Goal: Complete application form: Complete application form

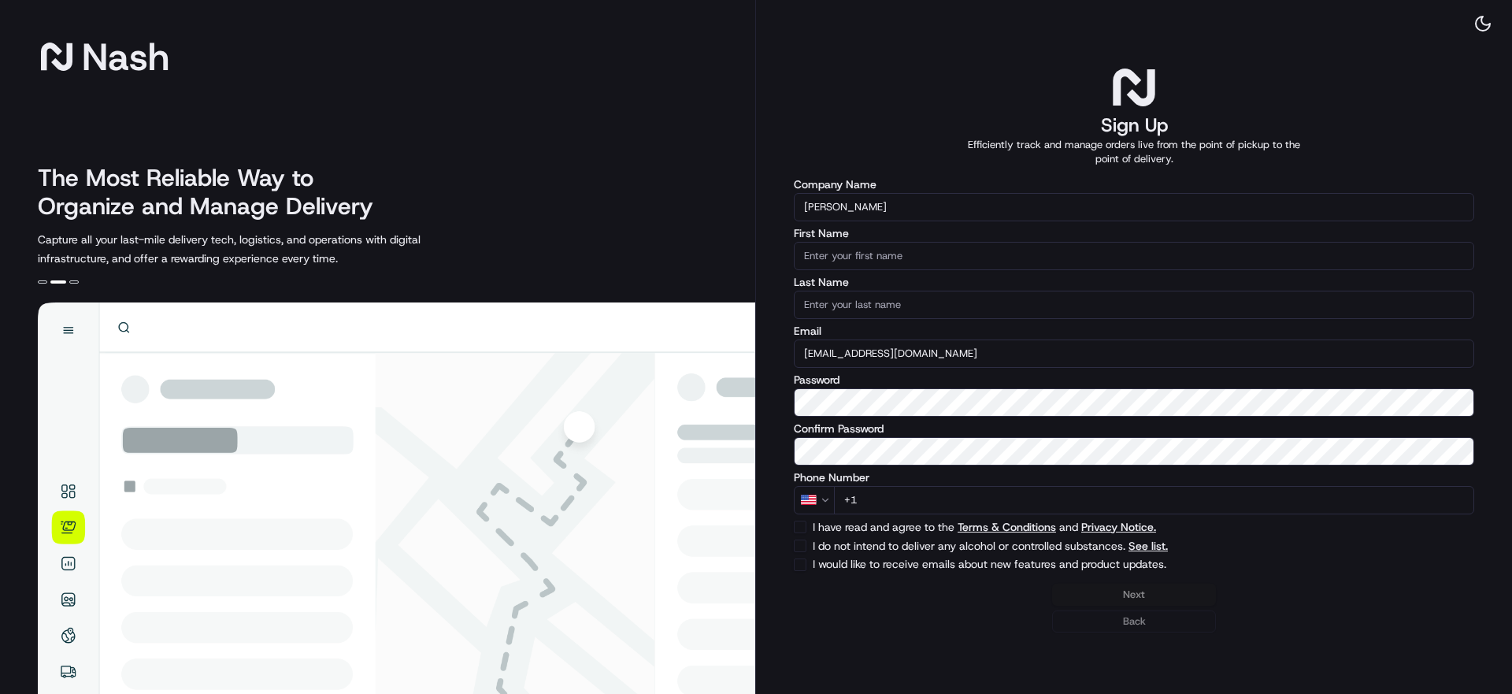
click at [879, 263] on input "First Name" at bounding box center [1134, 256] width 680 height 28
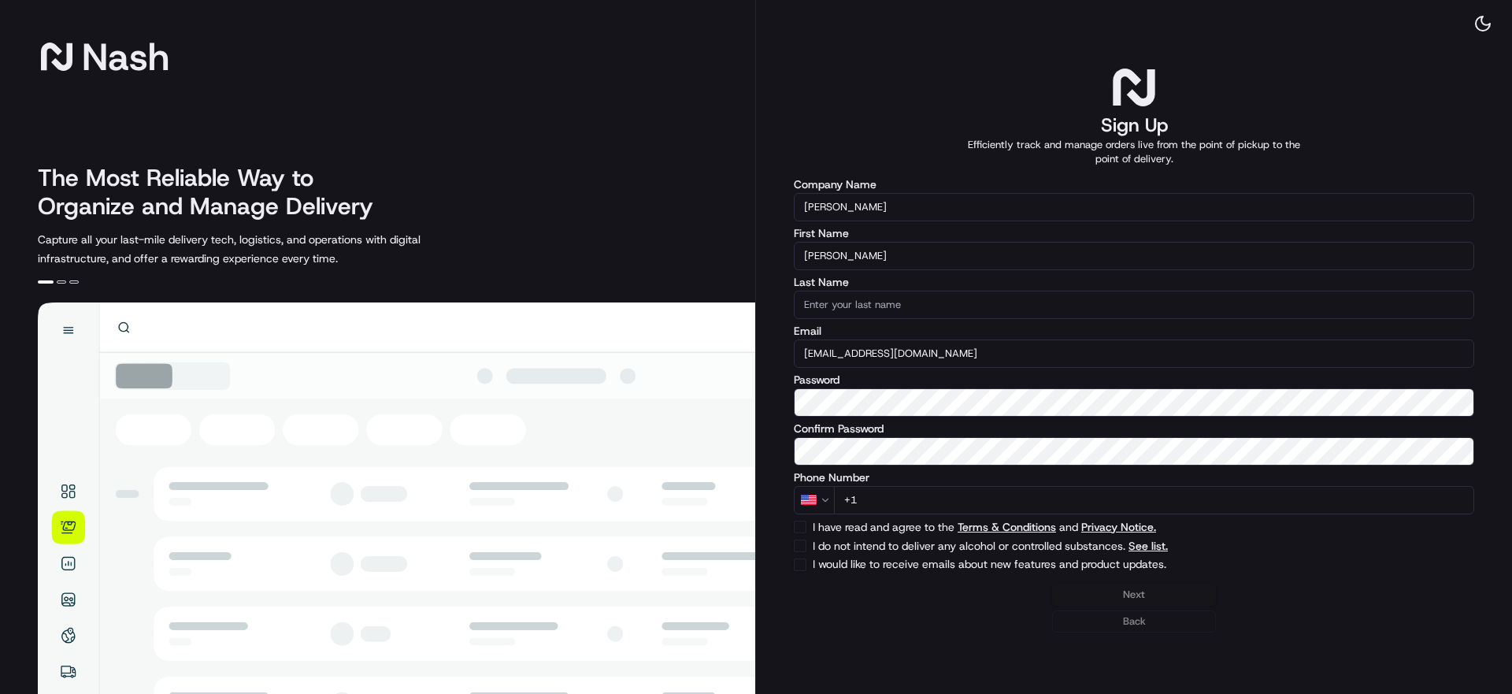
type input "Nathalie"
click at [883, 300] on input "Last Name" at bounding box center [1134, 305] width 680 height 28
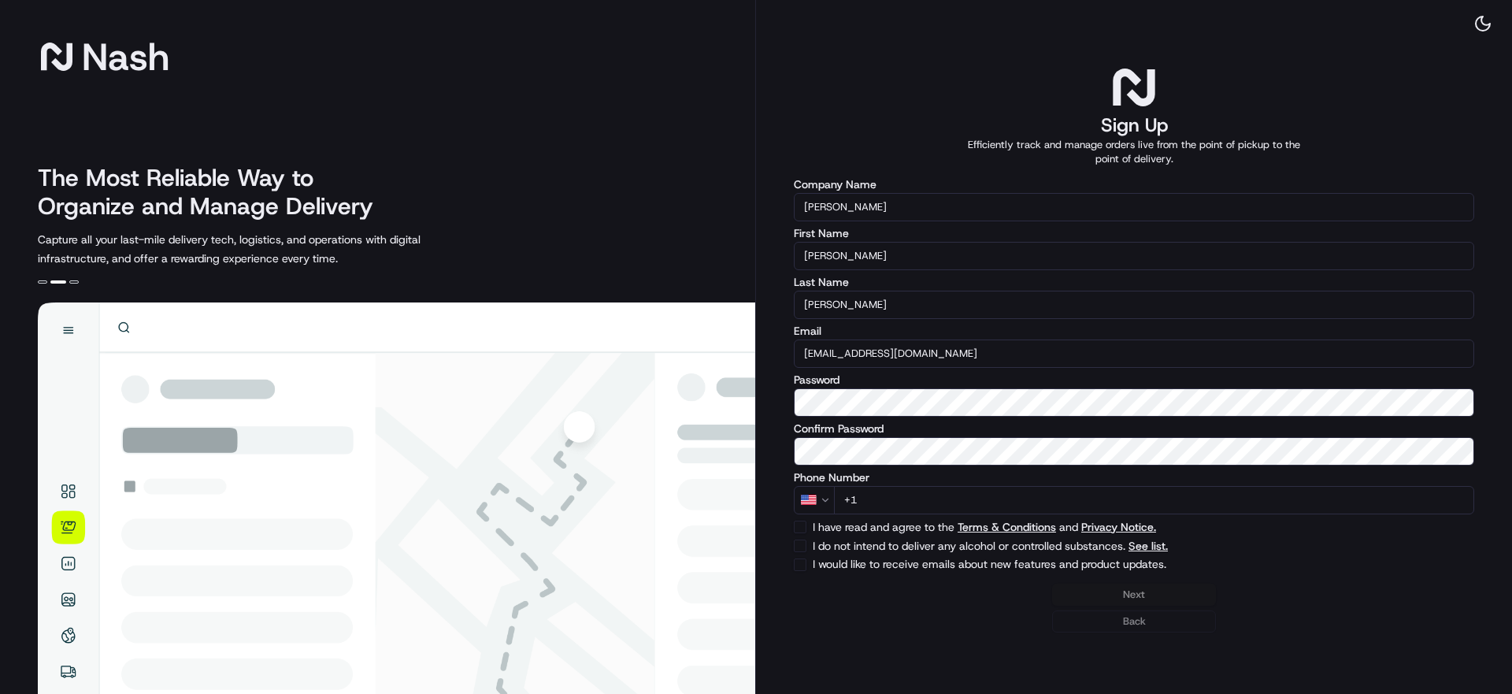
type input "Giron"
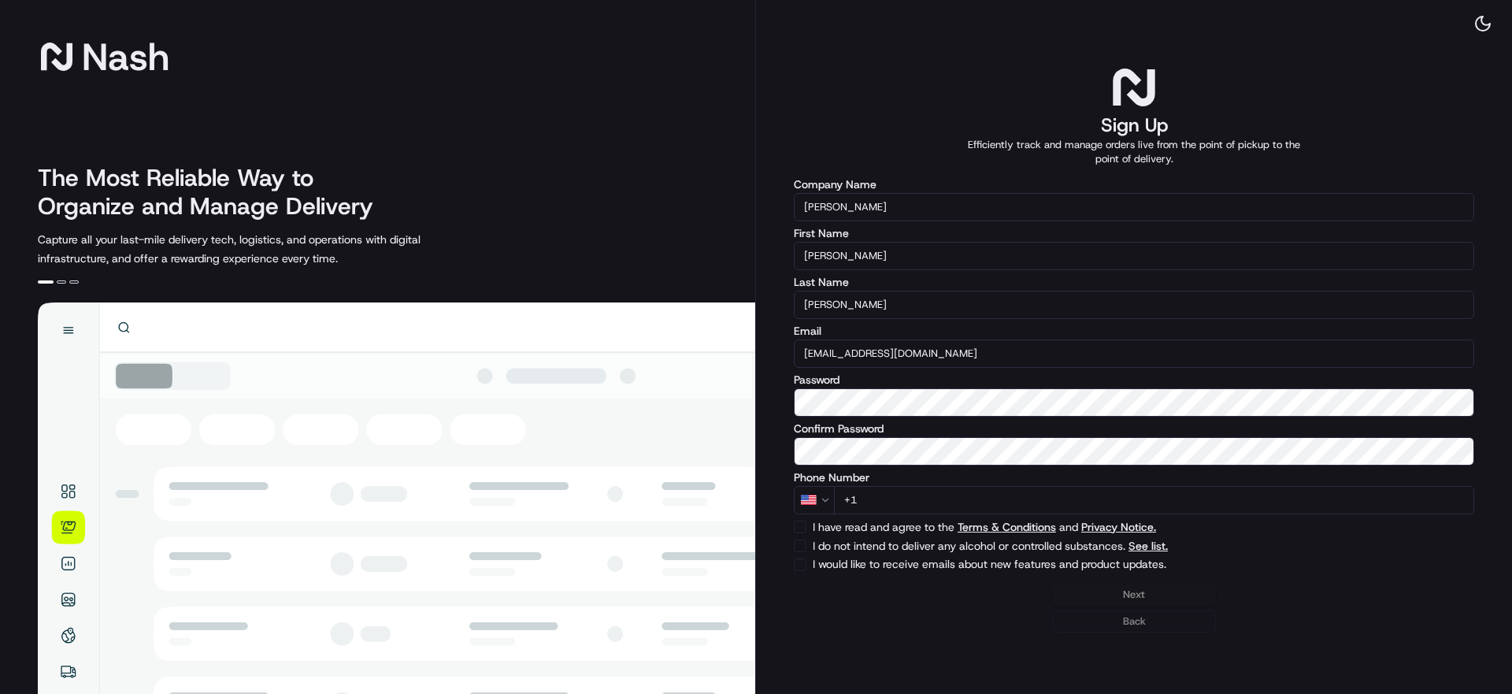
click at [928, 496] on input "+1" at bounding box center [1154, 500] width 640 height 28
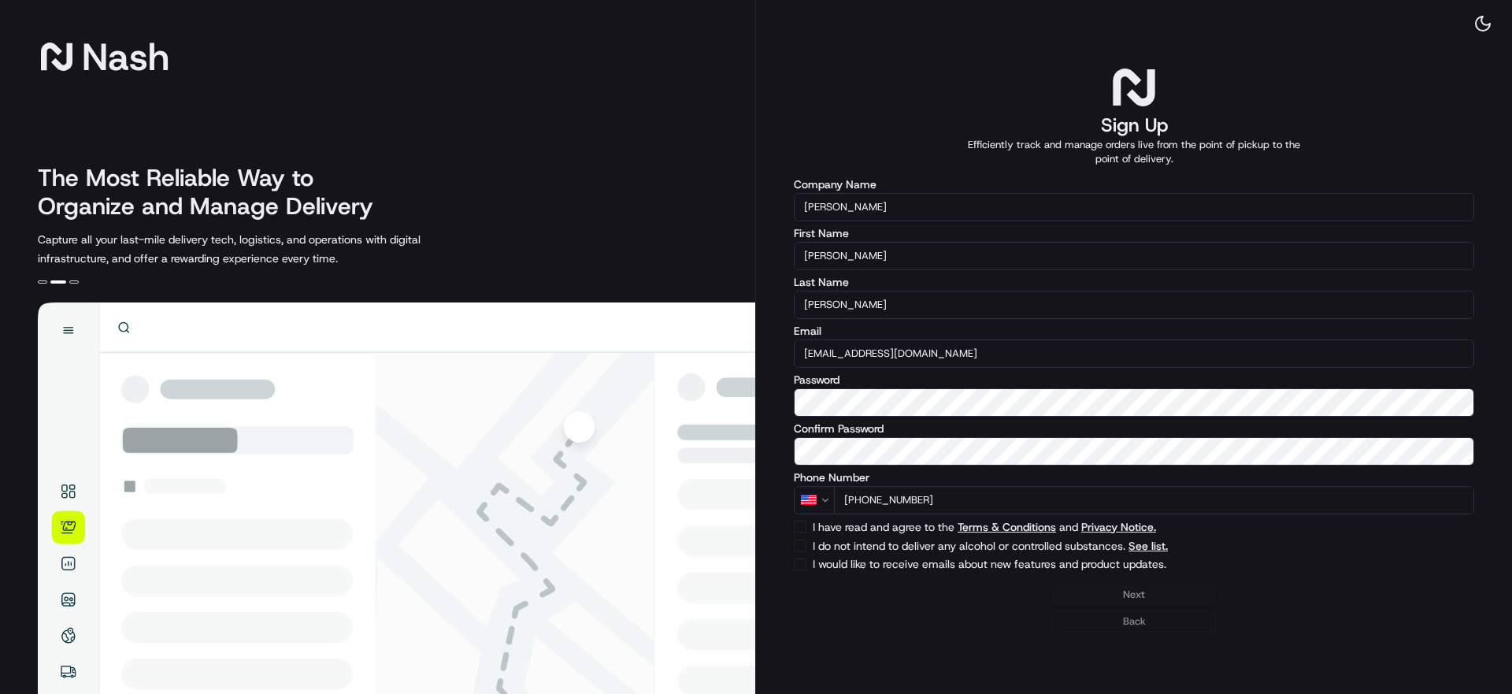
type input "+1 305 721 8208"
click at [1232, 613] on div "Next Back" at bounding box center [1134, 607] width 680 height 49
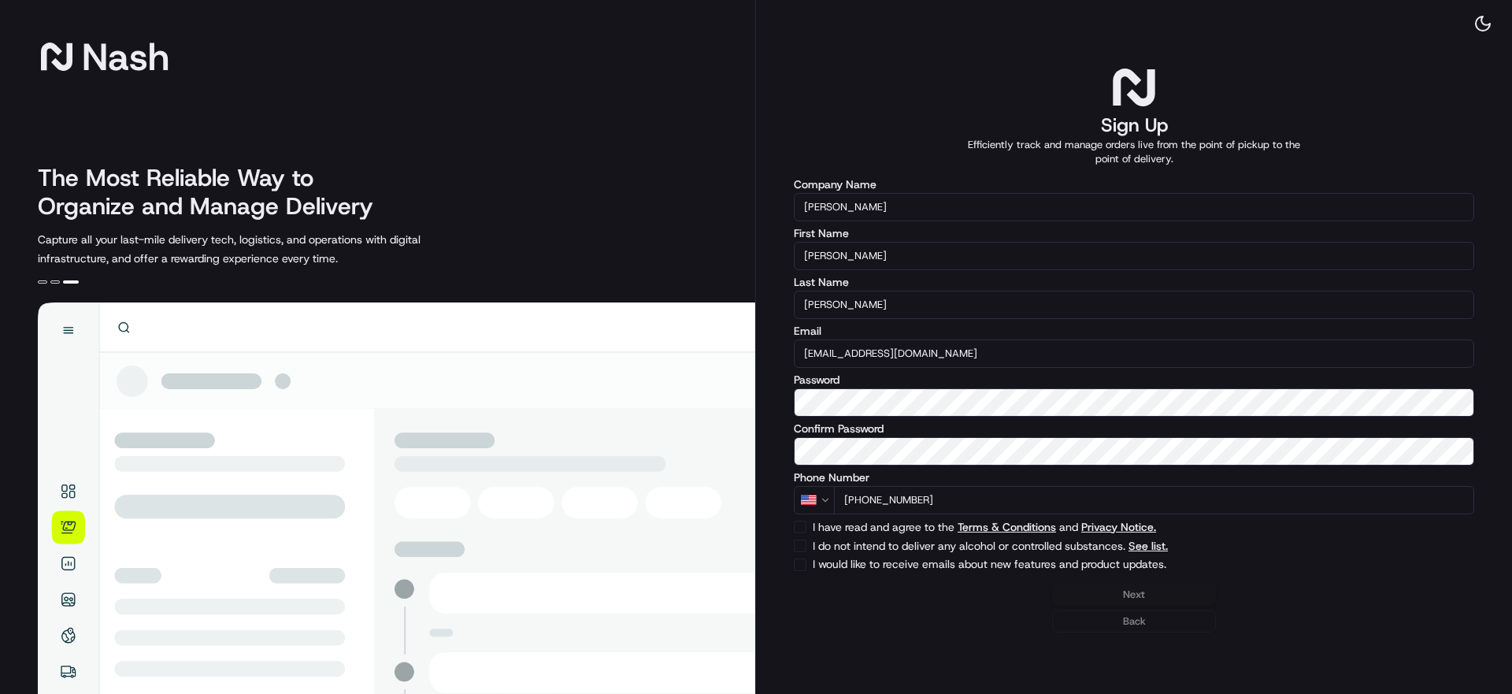
click at [1149, 595] on div "Next Back" at bounding box center [1134, 607] width 680 height 49
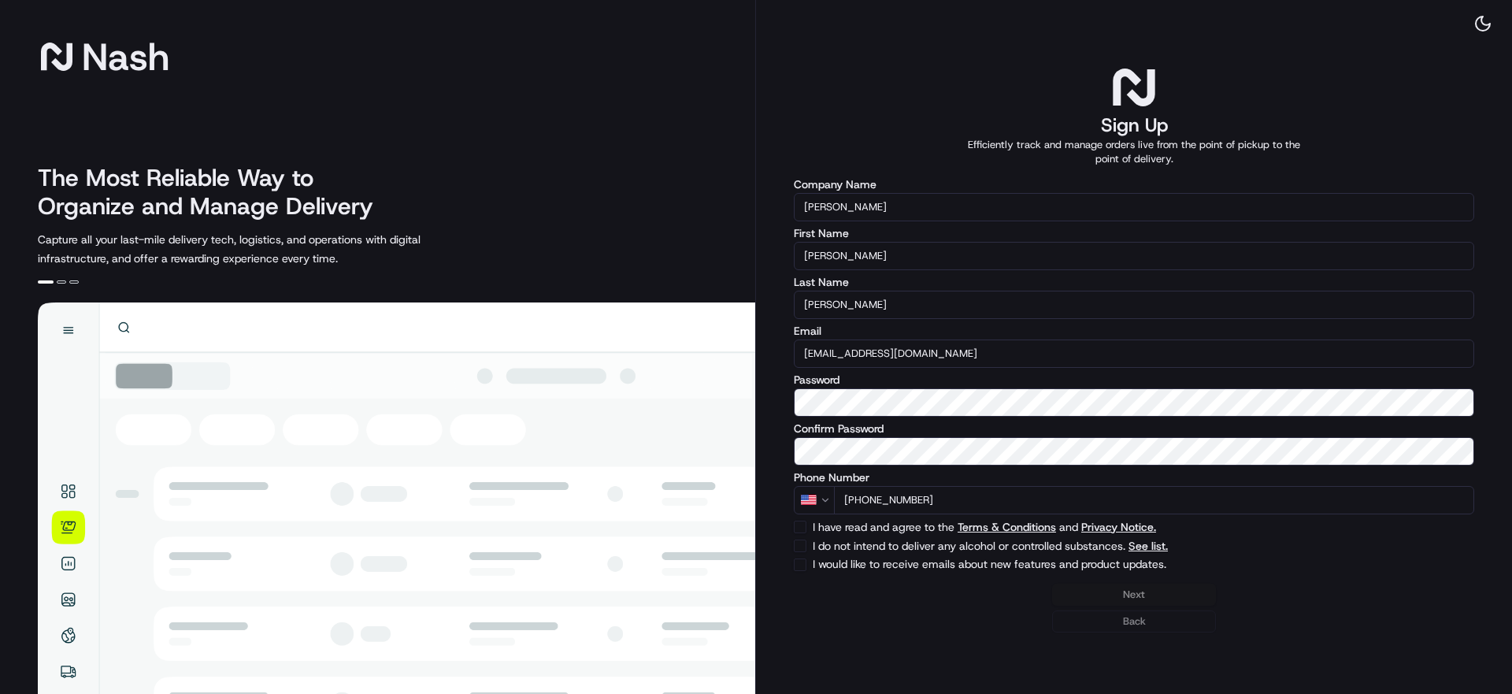
click at [868, 528] on label "I have read and agree to the Terms & Conditions and Privacy Notice." at bounding box center [1085, 526] width 544 height 11
click at [806, 528] on button "I have read and agree to the Terms & Conditions and Privacy Notice." at bounding box center [800, 526] width 13 height 13
checkbox input "true"
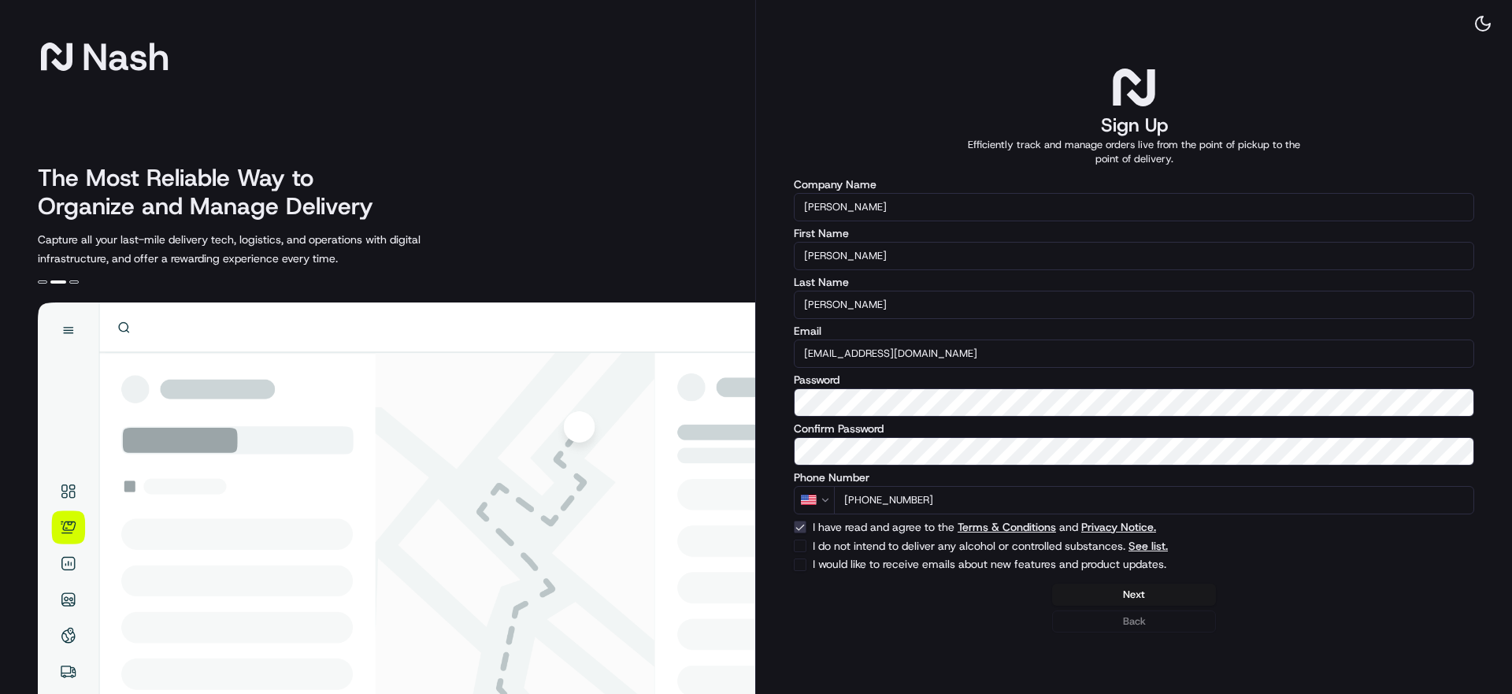
click at [865, 547] on label "I do not intend to deliver any alcohol or controlled substances. See list." at bounding box center [1085, 545] width 544 height 11
click at [806, 547] on button "I do not intend to deliver any alcohol or controlled substances. See list." at bounding box center [800, 545] width 13 height 13
checkbox input "true"
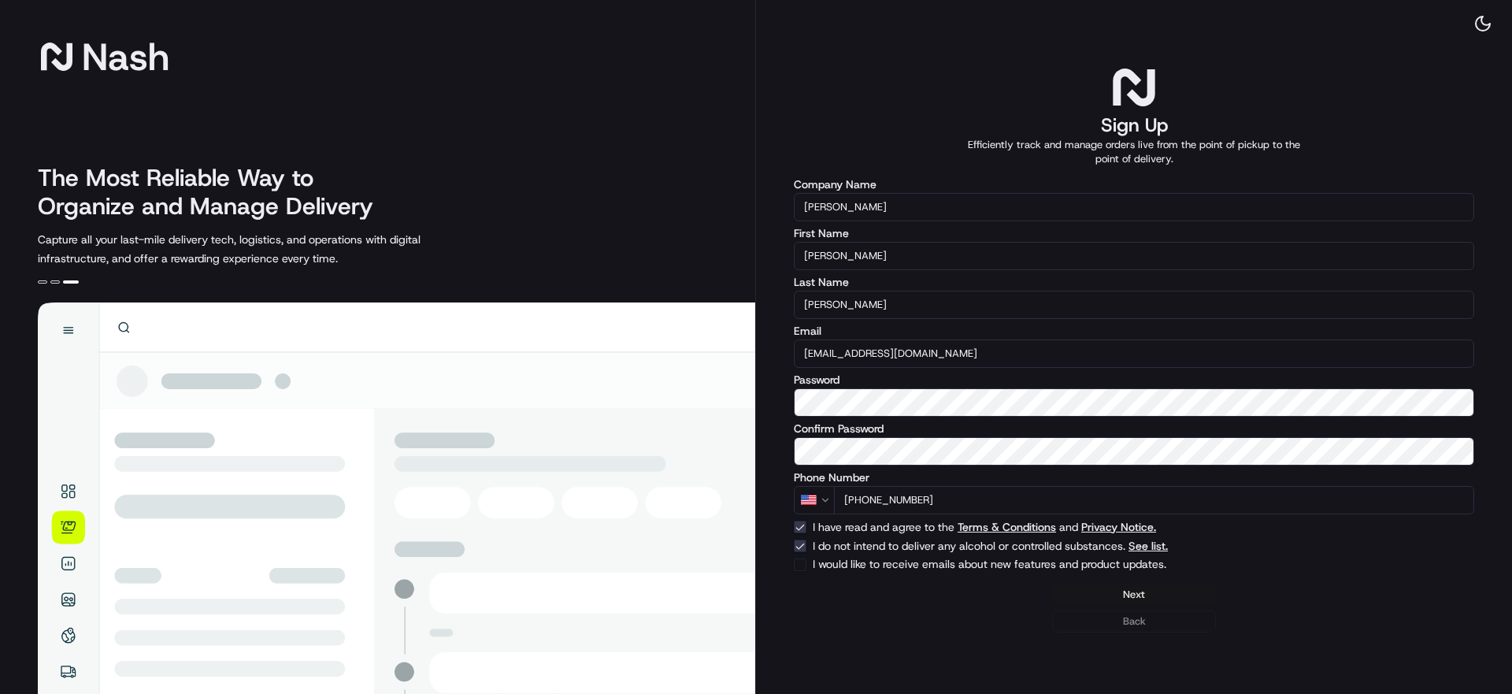
click at [1139, 597] on button "Next" at bounding box center [1134, 594] width 164 height 22
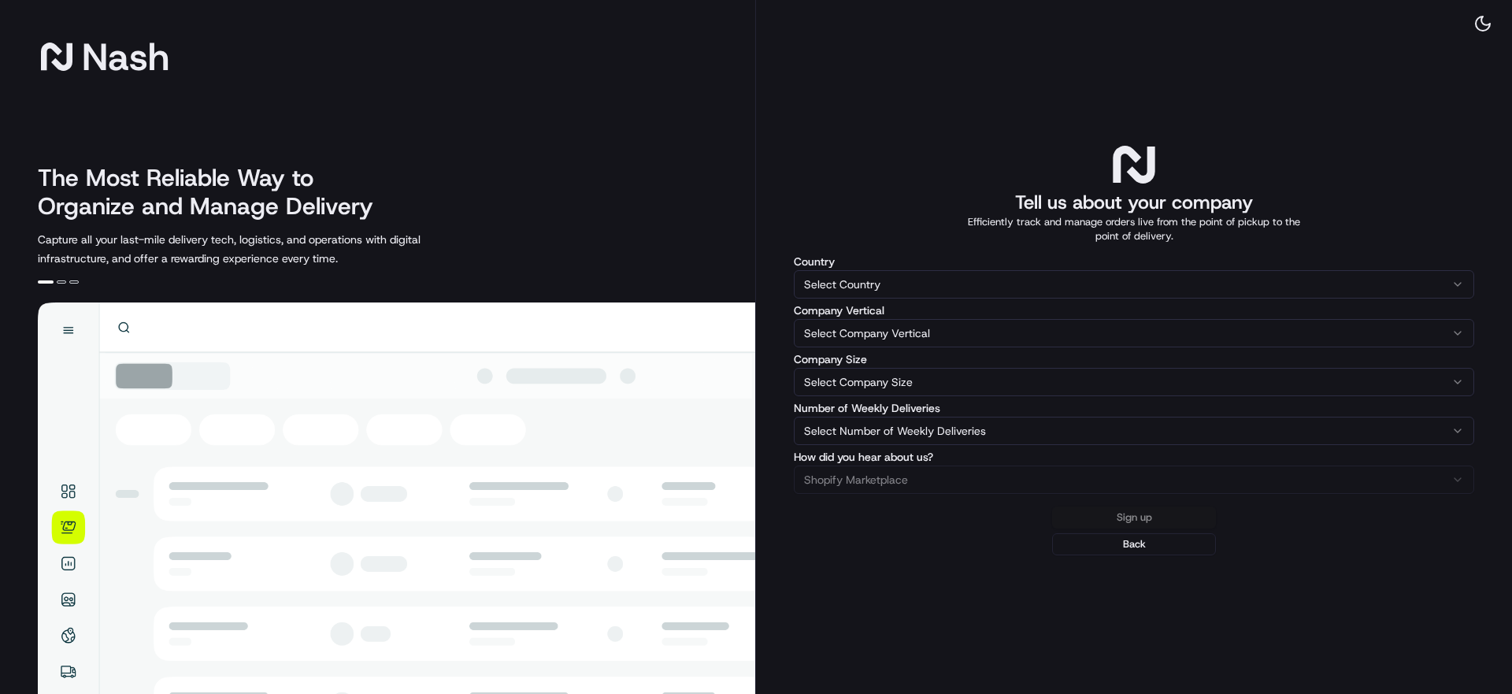
click at [1010, 273] on html "Nash The Most Reliable Way to Organize and Manage Delivery Capture all your las…" at bounding box center [756, 347] width 1512 height 694
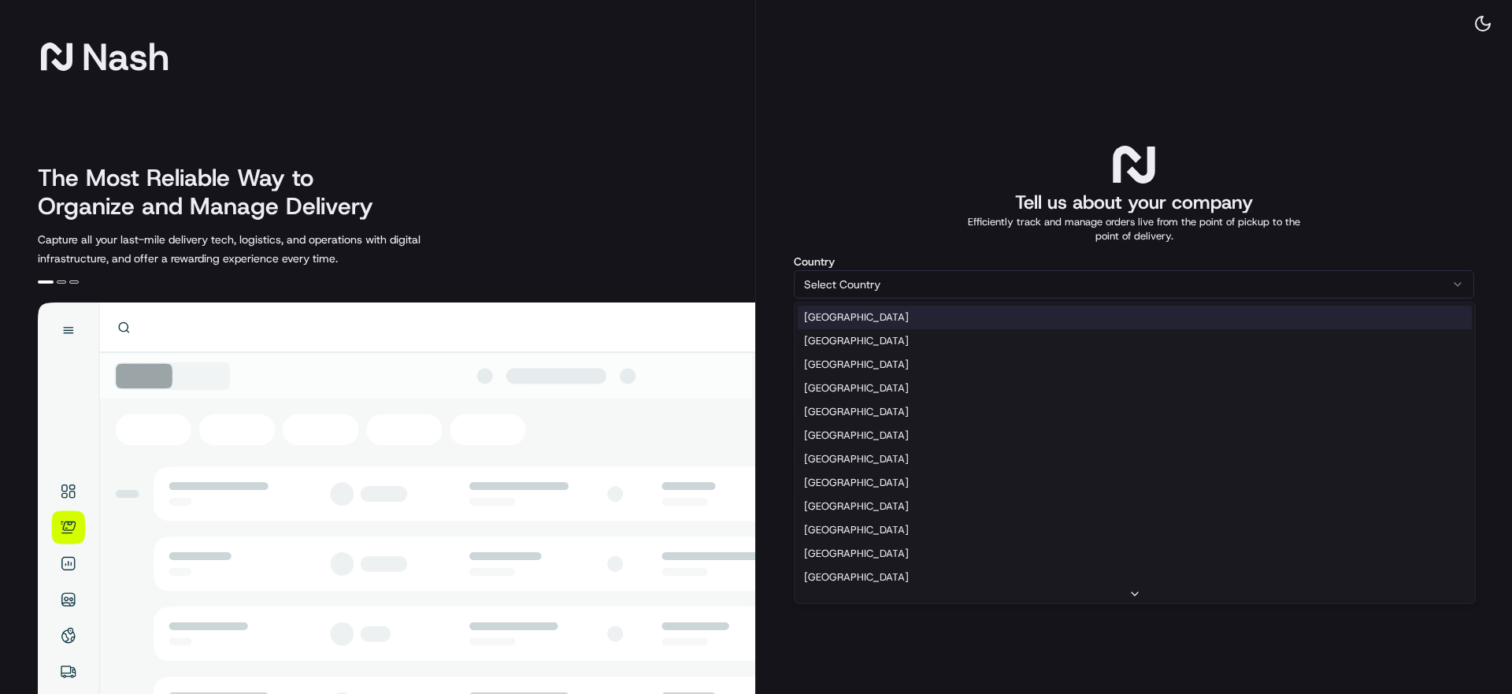
select select "US"
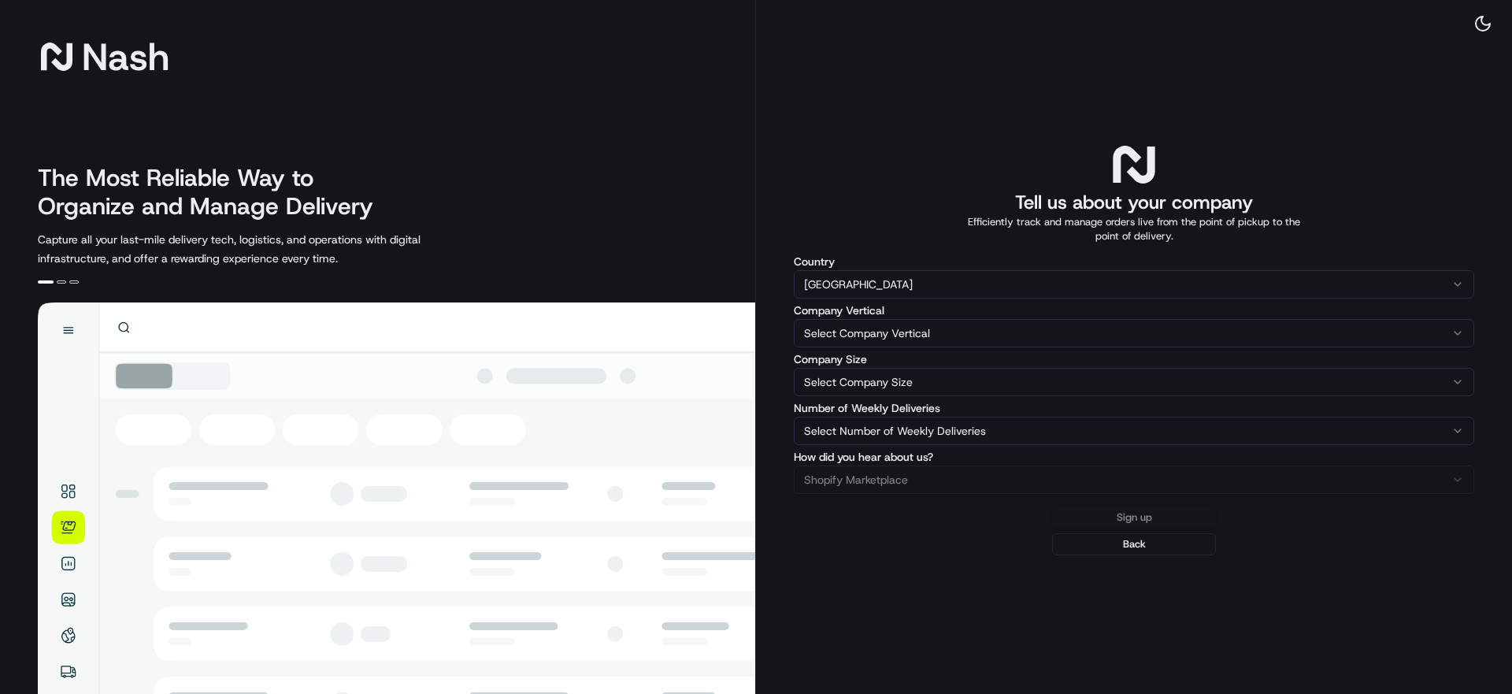
click at [962, 333] on html "Nash The Most Reliable Way to Organize and Manage Delivery Capture all your las…" at bounding box center [756, 347] width 1512 height 694
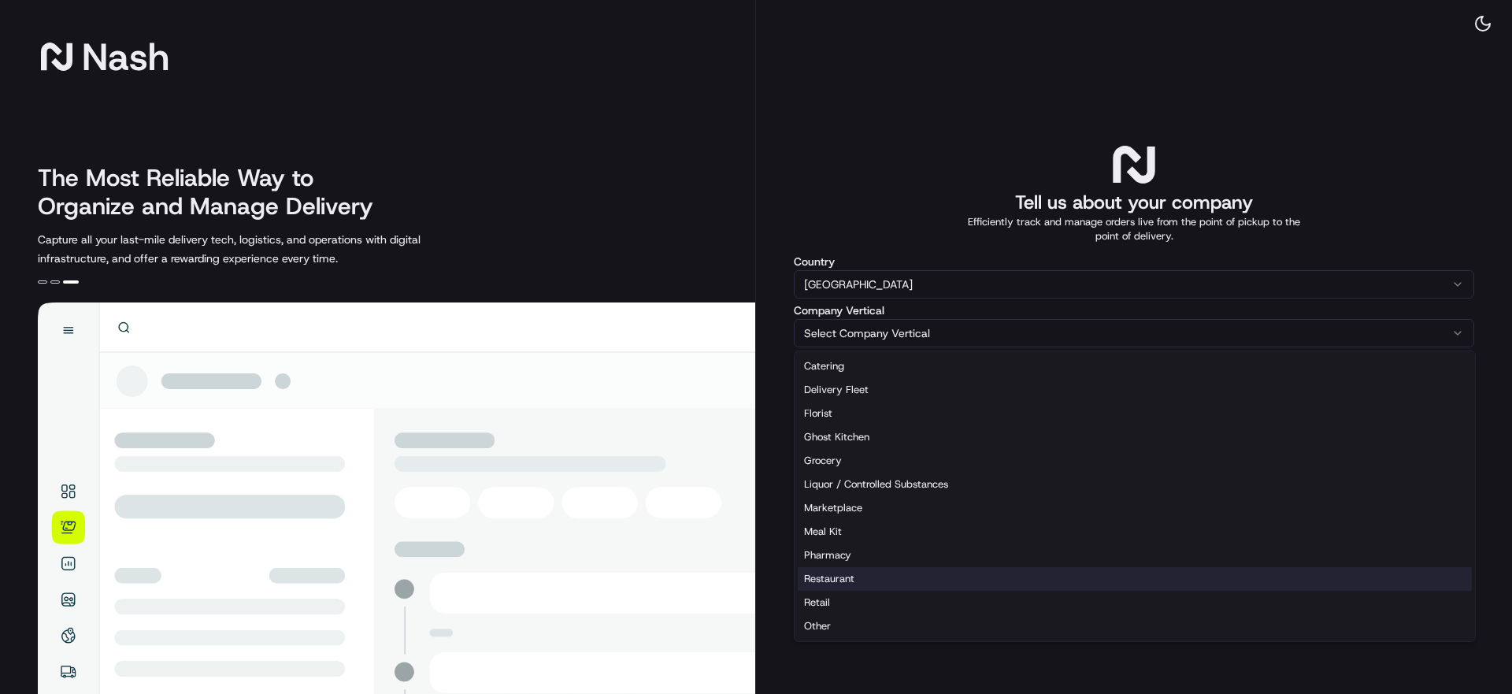
select select "Restaurant"
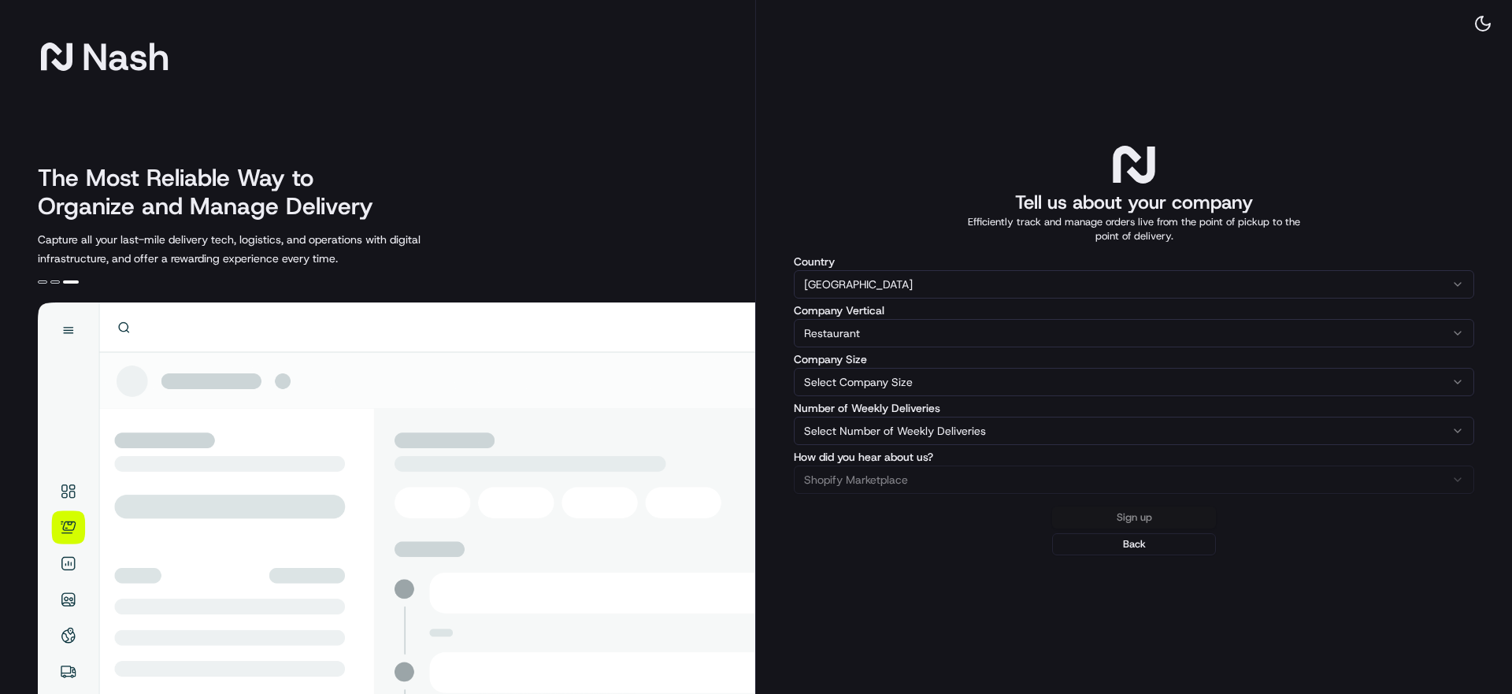
click at [952, 387] on html "Nash The Most Reliable Way to Organize and Manage Delivery Capture all your las…" at bounding box center [756, 347] width 1512 height 694
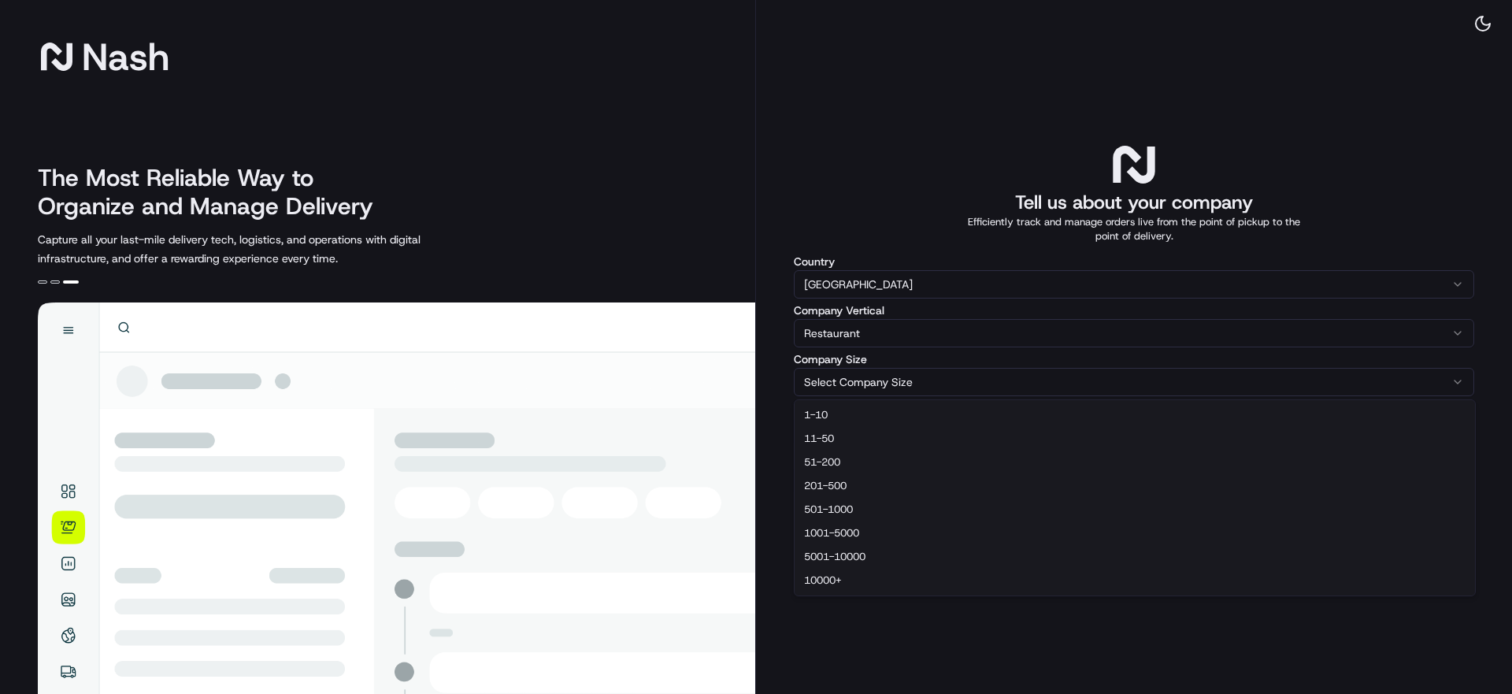
select select "1-10"
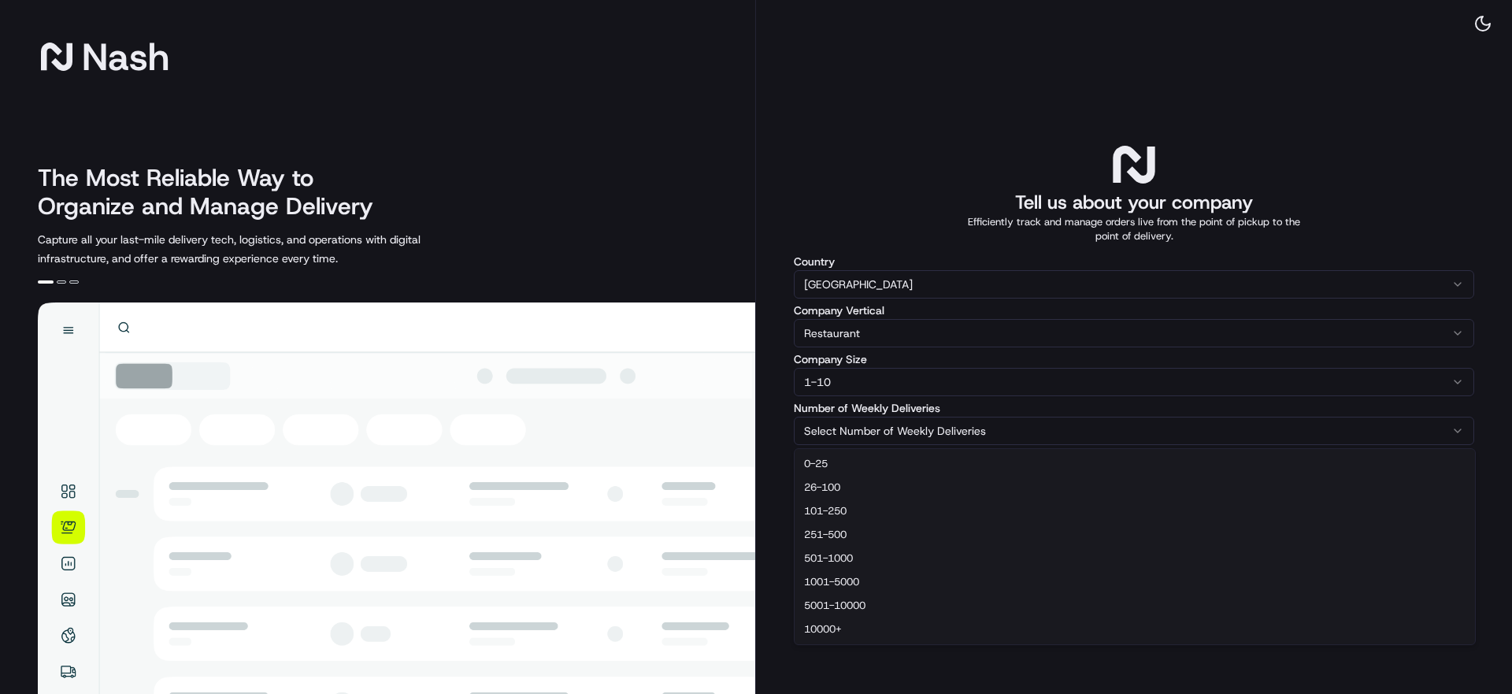
click at [990, 432] on html "Nash The Most Reliable Way to Organize and Manage Delivery Capture all your las…" at bounding box center [756, 347] width 1512 height 694
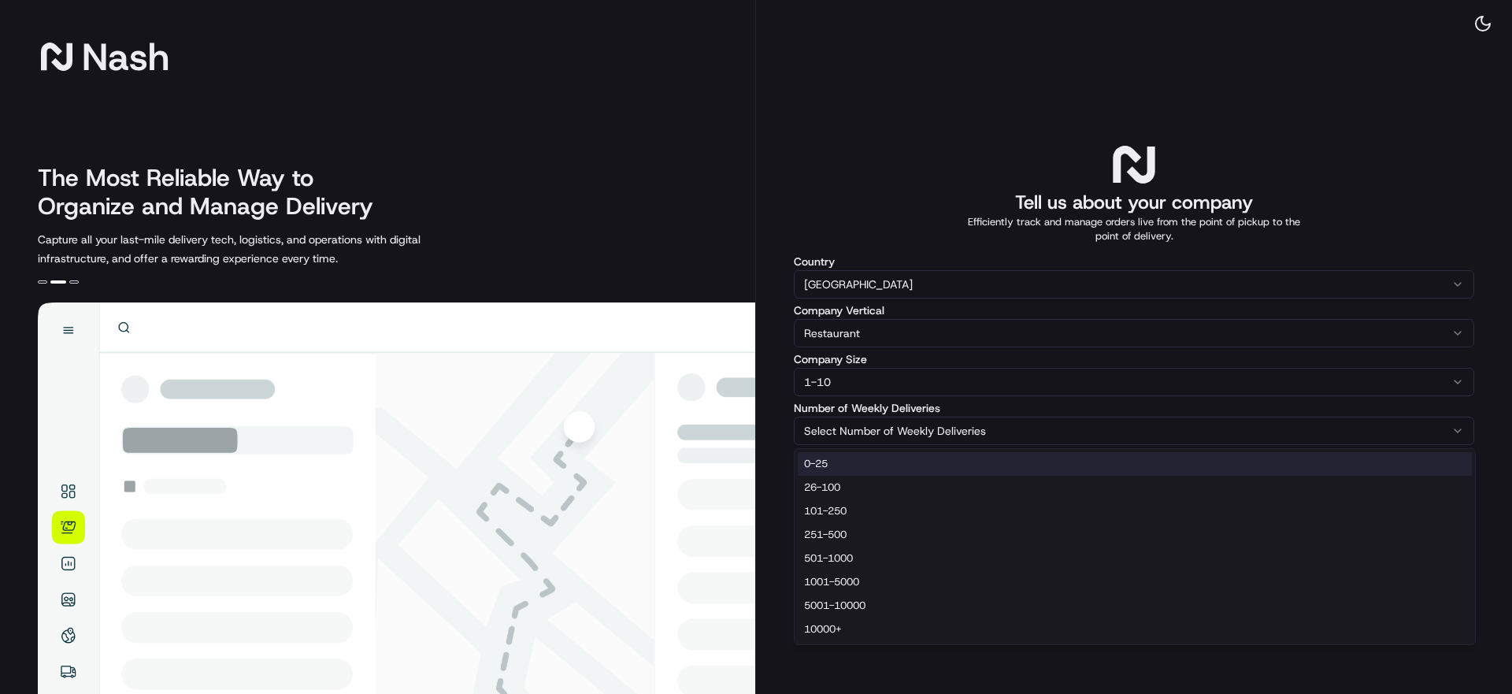
select select "0-25"
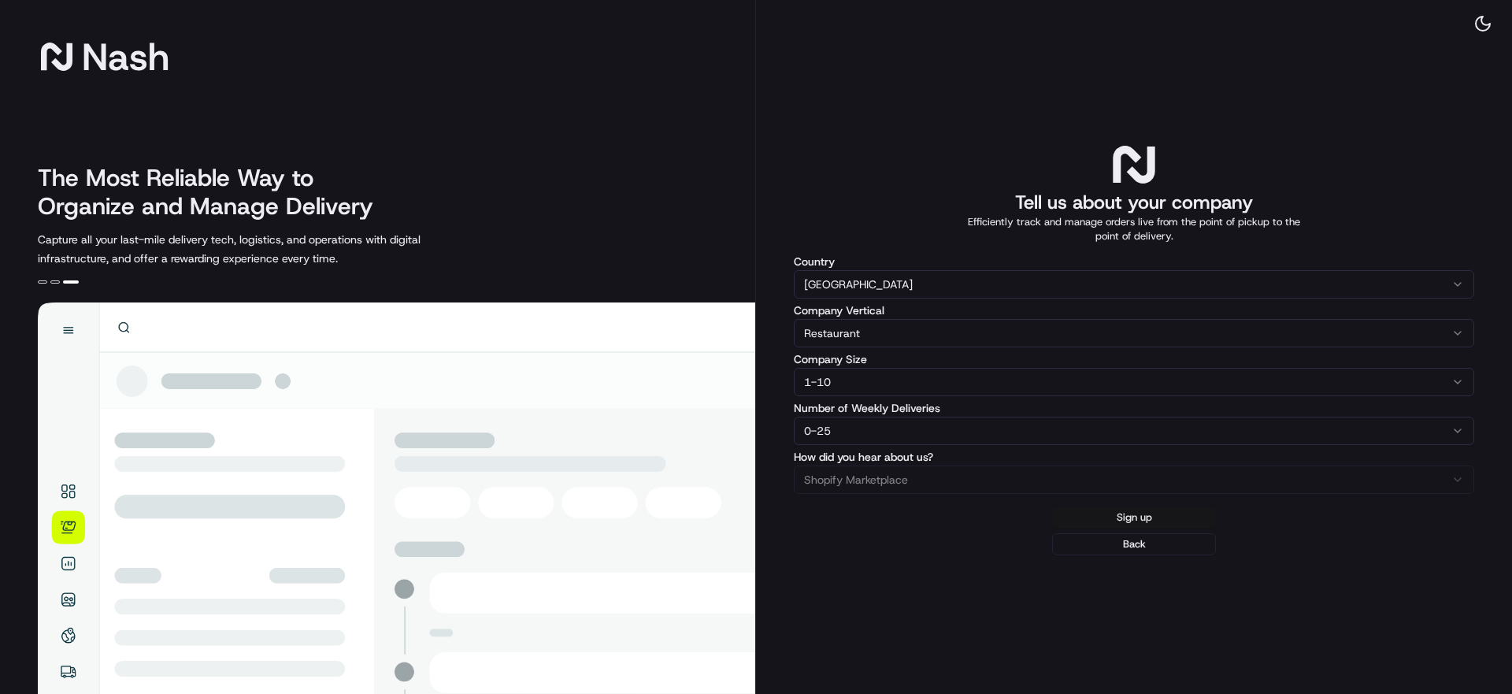
click at [1143, 517] on button "Sign up" at bounding box center [1134, 517] width 164 height 22
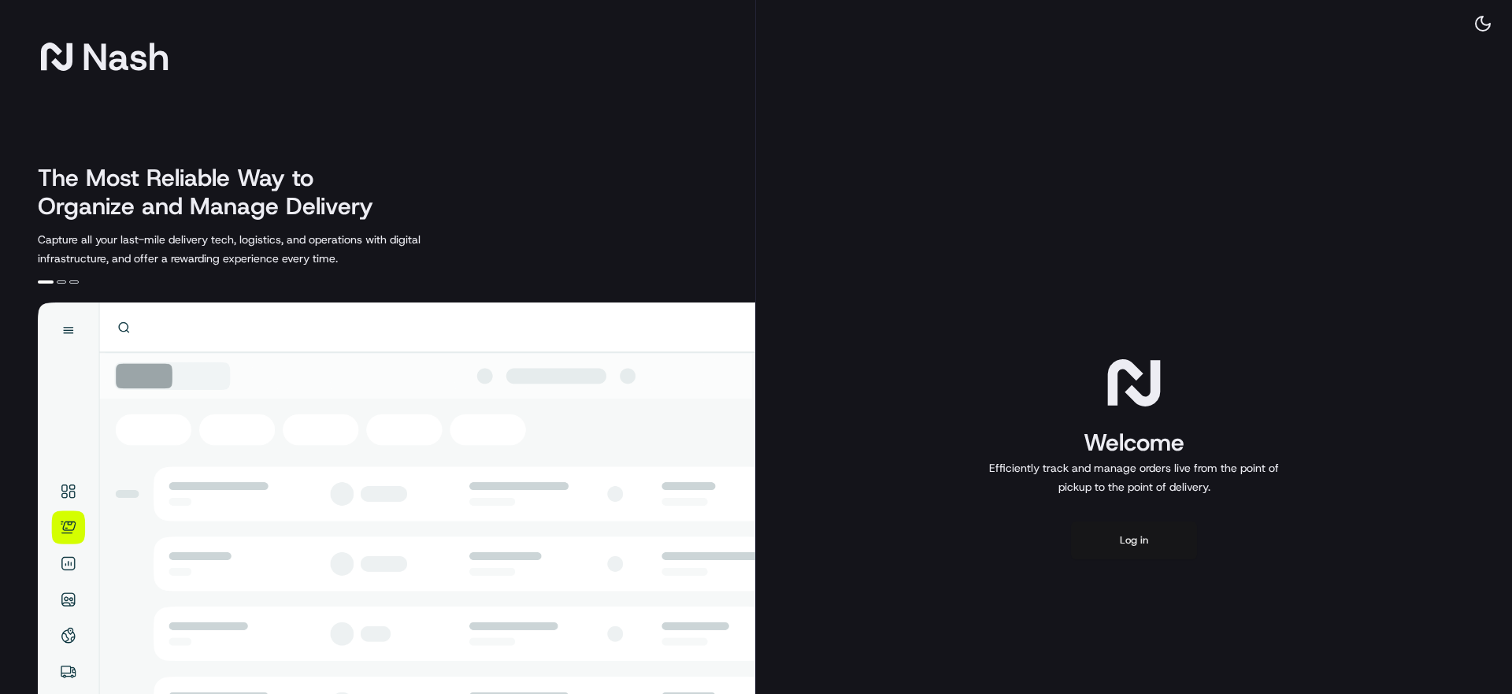
click at [1130, 539] on button "Log in" at bounding box center [1134, 540] width 126 height 38
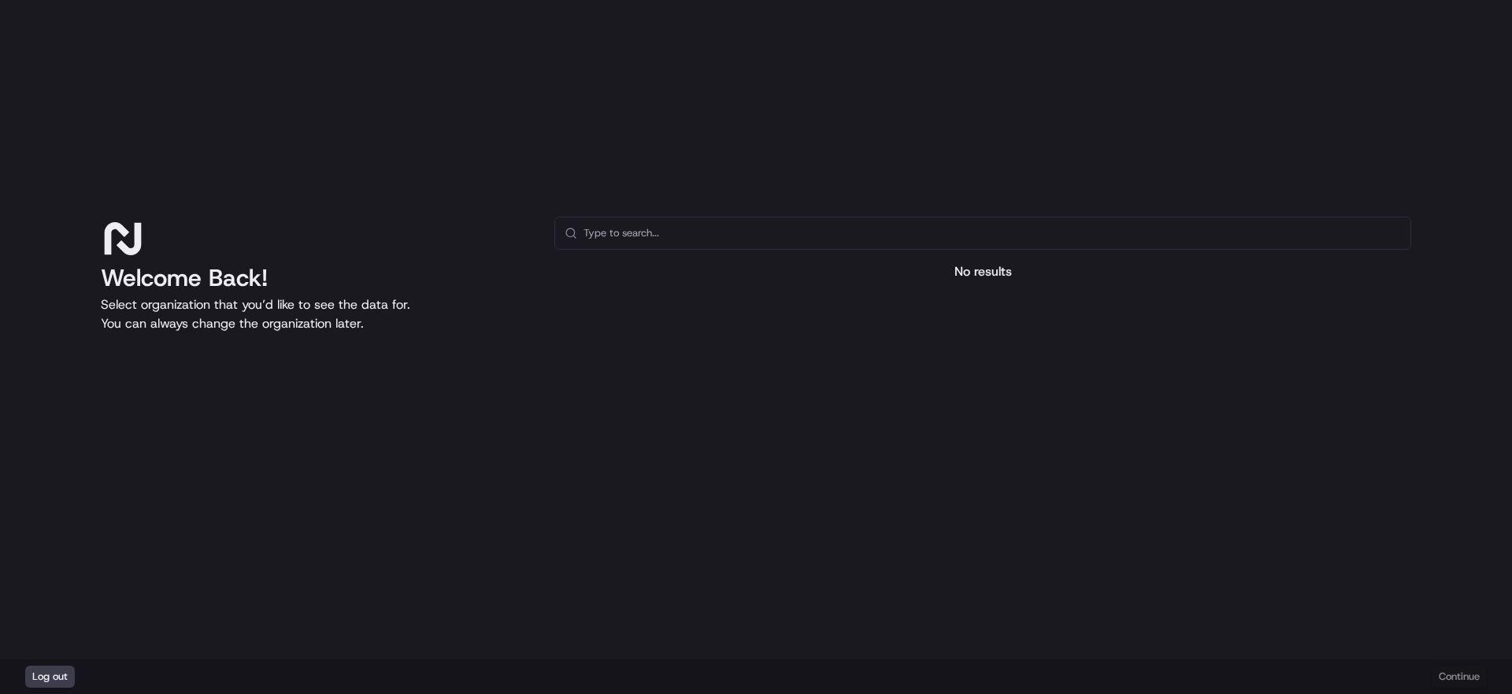
click at [1461, 680] on div "Log out Continue" at bounding box center [756, 676] width 1512 height 35
click at [665, 240] on input "text" at bounding box center [991, 232] width 817 height 31
click at [977, 262] on div "No results" at bounding box center [982, 271] width 857 height 19
click at [980, 276] on div "No results" at bounding box center [982, 271] width 857 height 19
click at [882, 236] on input "text" at bounding box center [991, 232] width 817 height 31
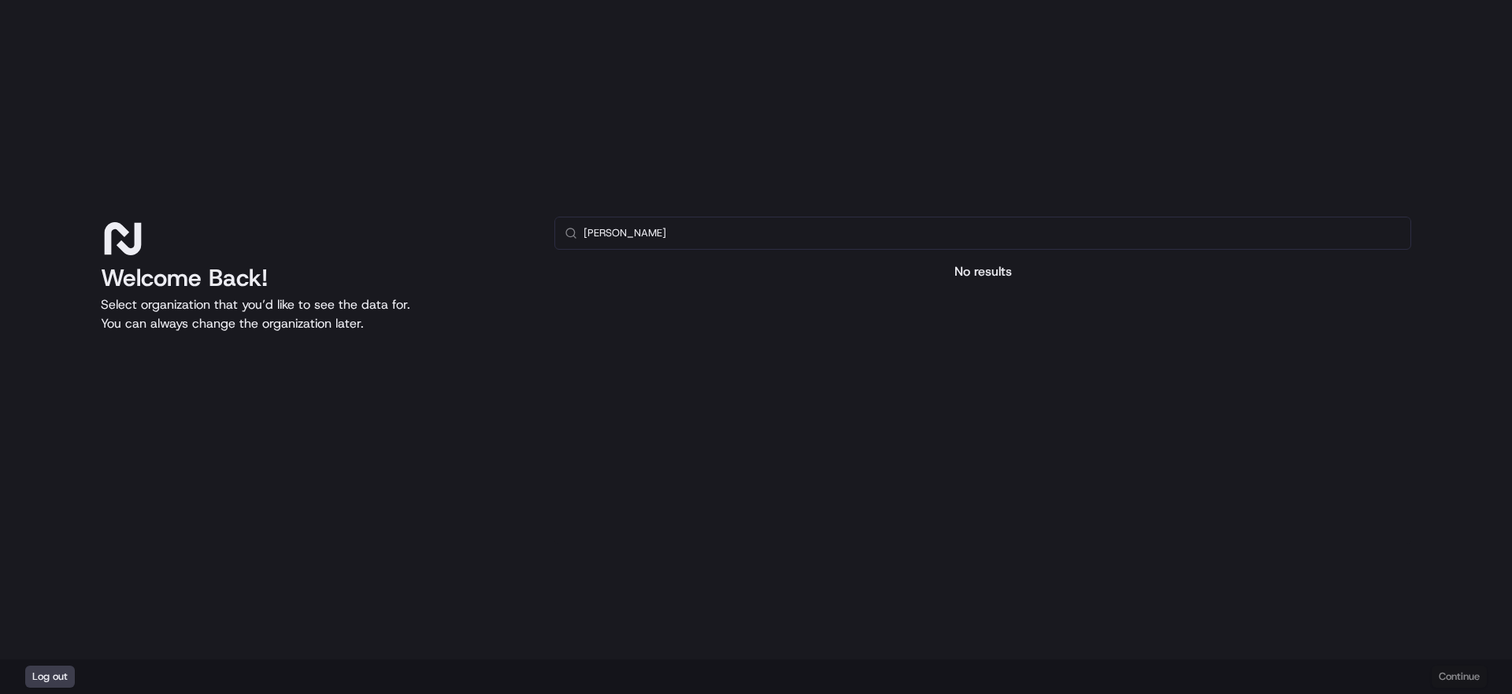
type input "Waza Nikkei"
click at [1451, 669] on div "Log out Continue" at bounding box center [756, 676] width 1512 height 35
click at [1453, 672] on div "Log out Continue" at bounding box center [756, 676] width 1512 height 35
click at [1455, 680] on div "Log out Continue" at bounding box center [756, 676] width 1512 height 35
click at [1456, 682] on div "Log out Continue" at bounding box center [756, 676] width 1512 height 35
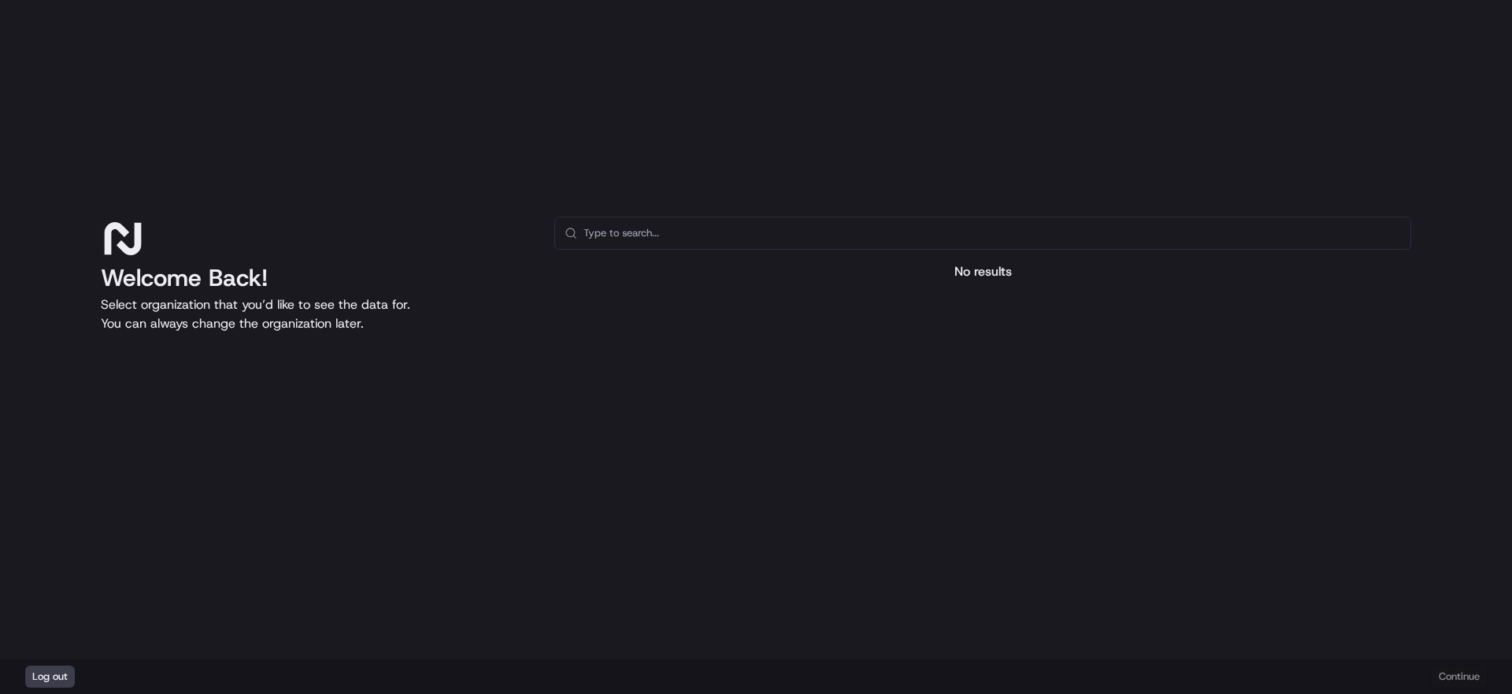
click at [702, 238] on input "text" at bounding box center [991, 232] width 817 height 31
click at [954, 271] on div "No results" at bounding box center [982, 271] width 857 height 19
click at [954, 245] on input "text" at bounding box center [991, 232] width 817 height 31
type input "google"
click at [1466, 679] on div "Log out Continue" at bounding box center [756, 676] width 1512 height 35
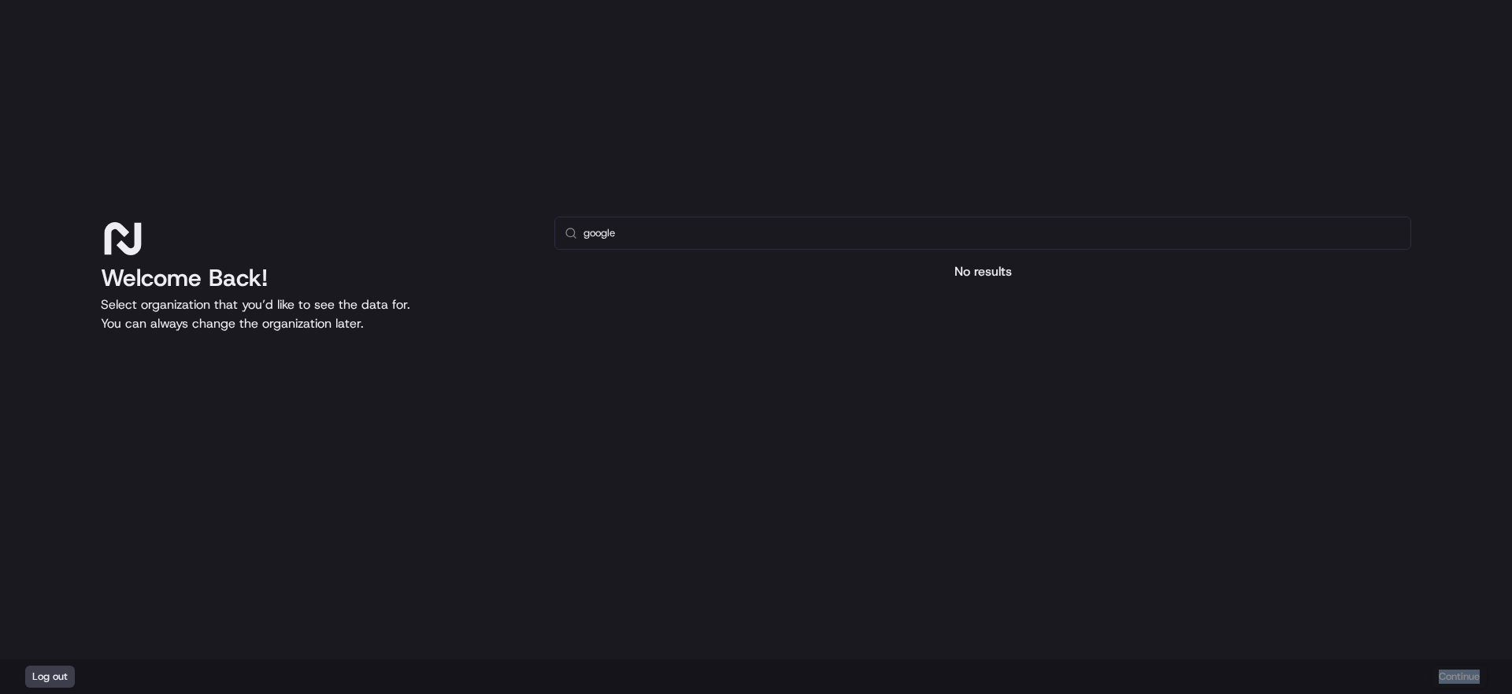
click at [1466, 679] on div "Log out Continue" at bounding box center [756, 676] width 1512 height 35
click at [754, 223] on input "google" at bounding box center [991, 232] width 817 height 31
click at [987, 265] on div "No results" at bounding box center [982, 271] width 857 height 19
click at [54, 677] on button "Log out" at bounding box center [50, 676] width 50 height 22
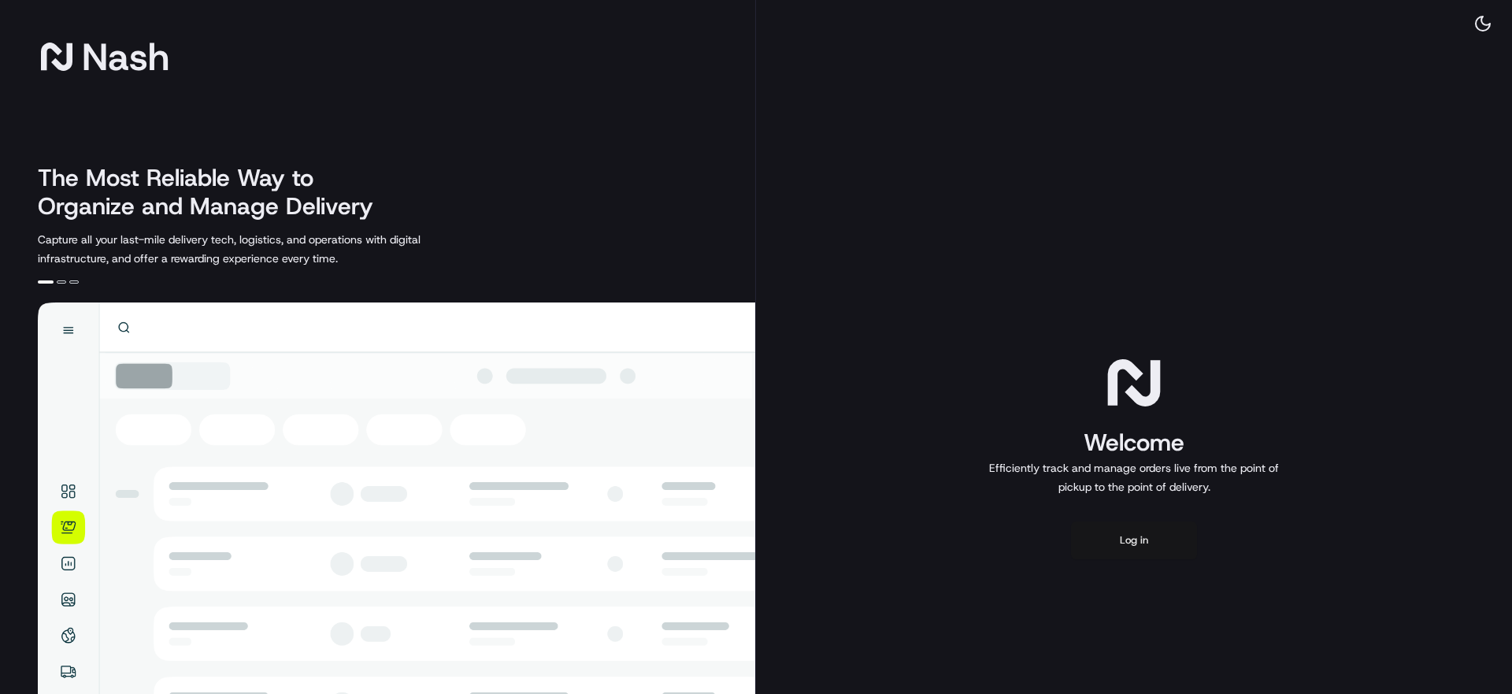
click at [1160, 536] on button "Log in" at bounding box center [1134, 540] width 126 height 38
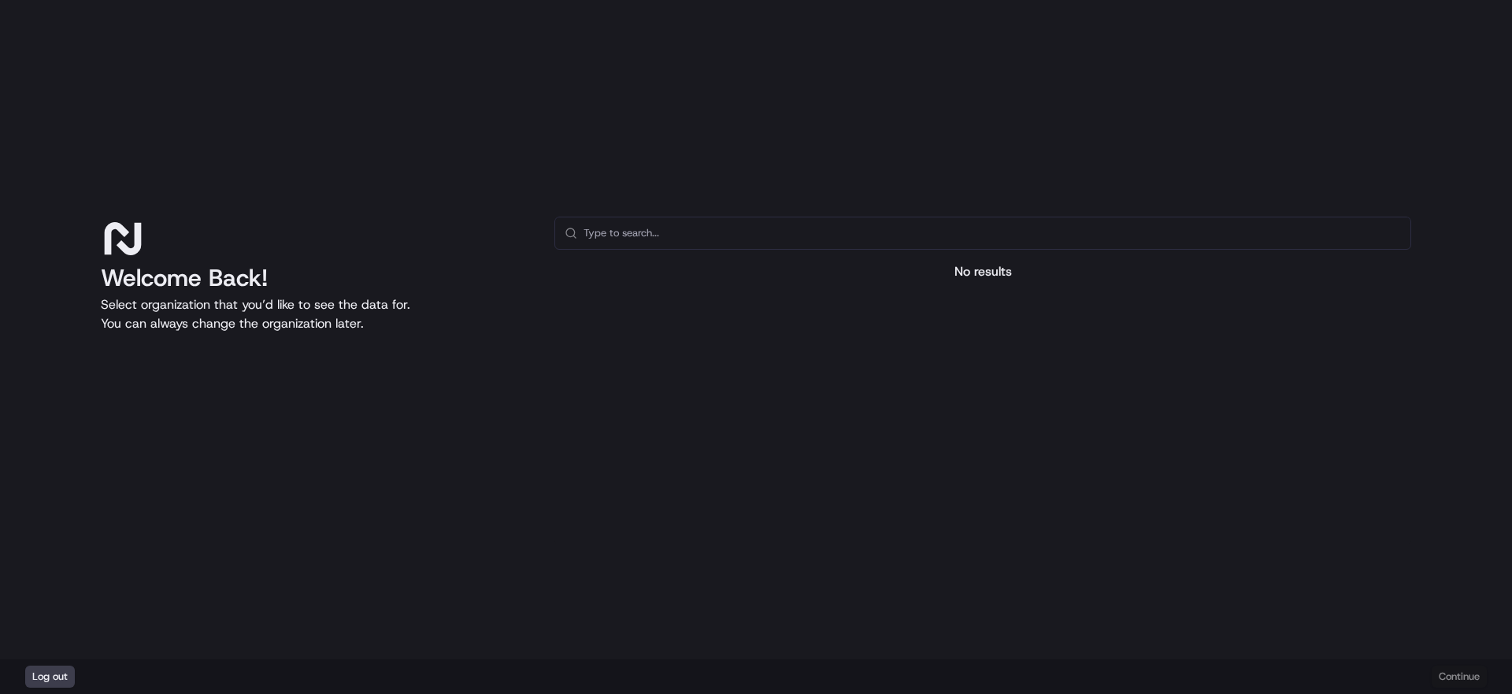
click at [985, 271] on div "No results" at bounding box center [982, 271] width 857 height 19
click at [1458, 680] on div "Log out Continue" at bounding box center [756, 676] width 1512 height 35
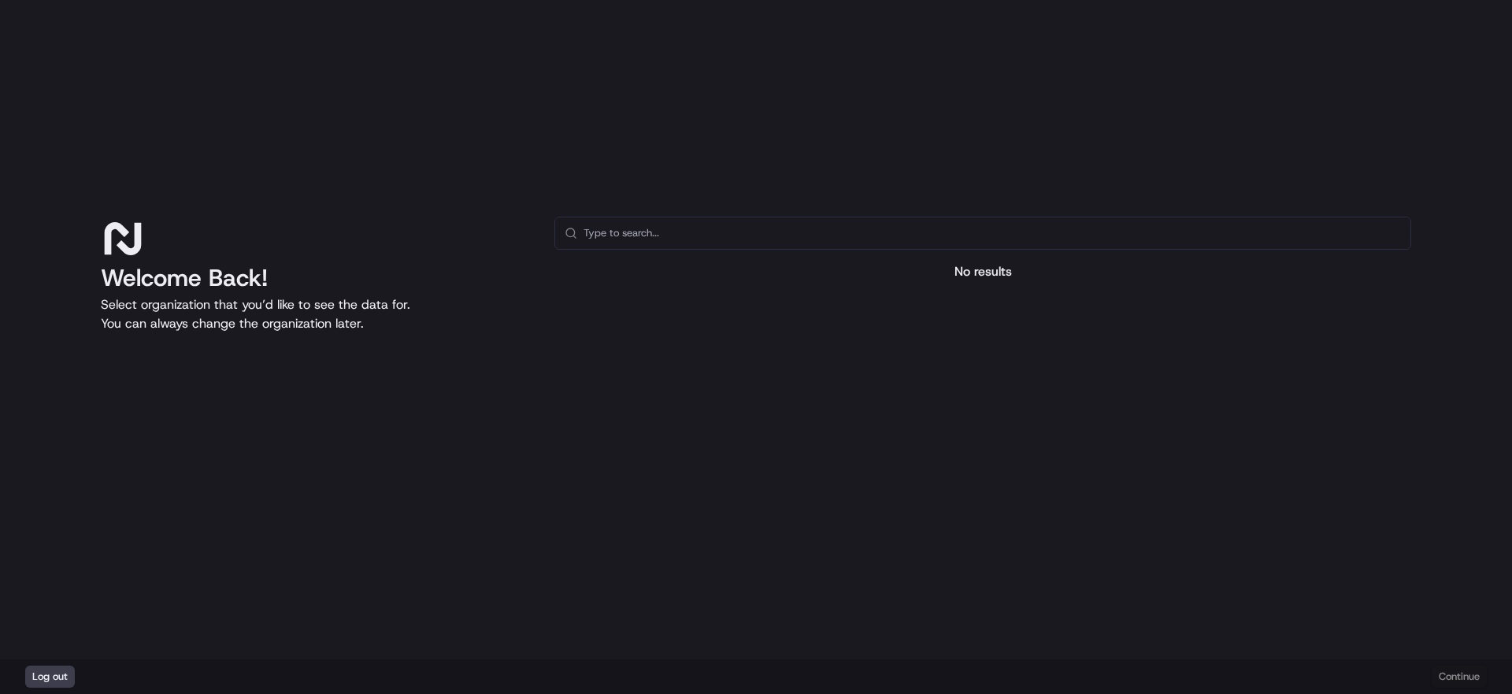
click at [926, 226] on input "text" at bounding box center [991, 232] width 817 height 31
click at [905, 233] on input "Shopify" at bounding box center [991, 232] width 817 height 31
click at [906, 234] on input "Shopify" at bounding box center [991, 232] width 817 height 31
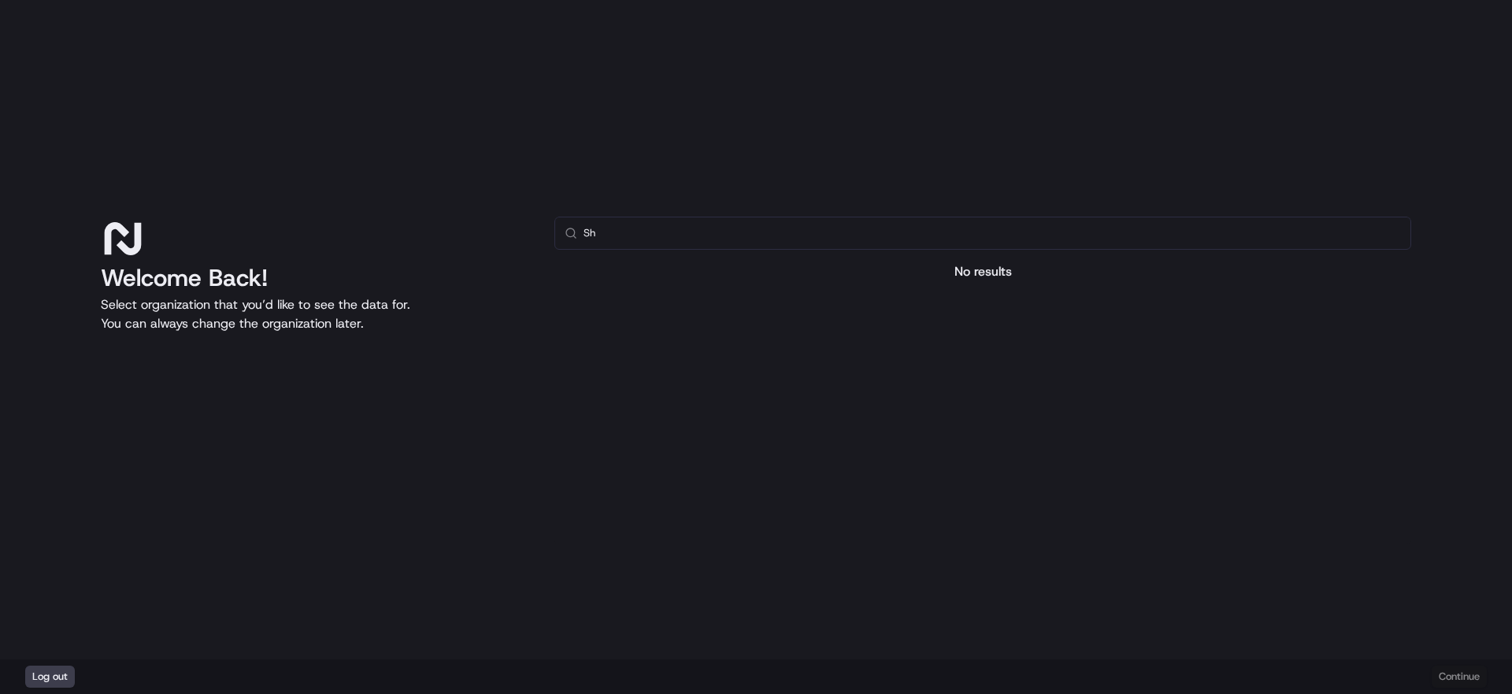
type input "S"
type input "Nike"
click at [1462, 681] on div "Log out Continue" at bounding box center [756, 676] width 1512 height 35
click at [1462, 680] on div "Log out Continue" at bounding box center [756, 676] width 1512 height 35
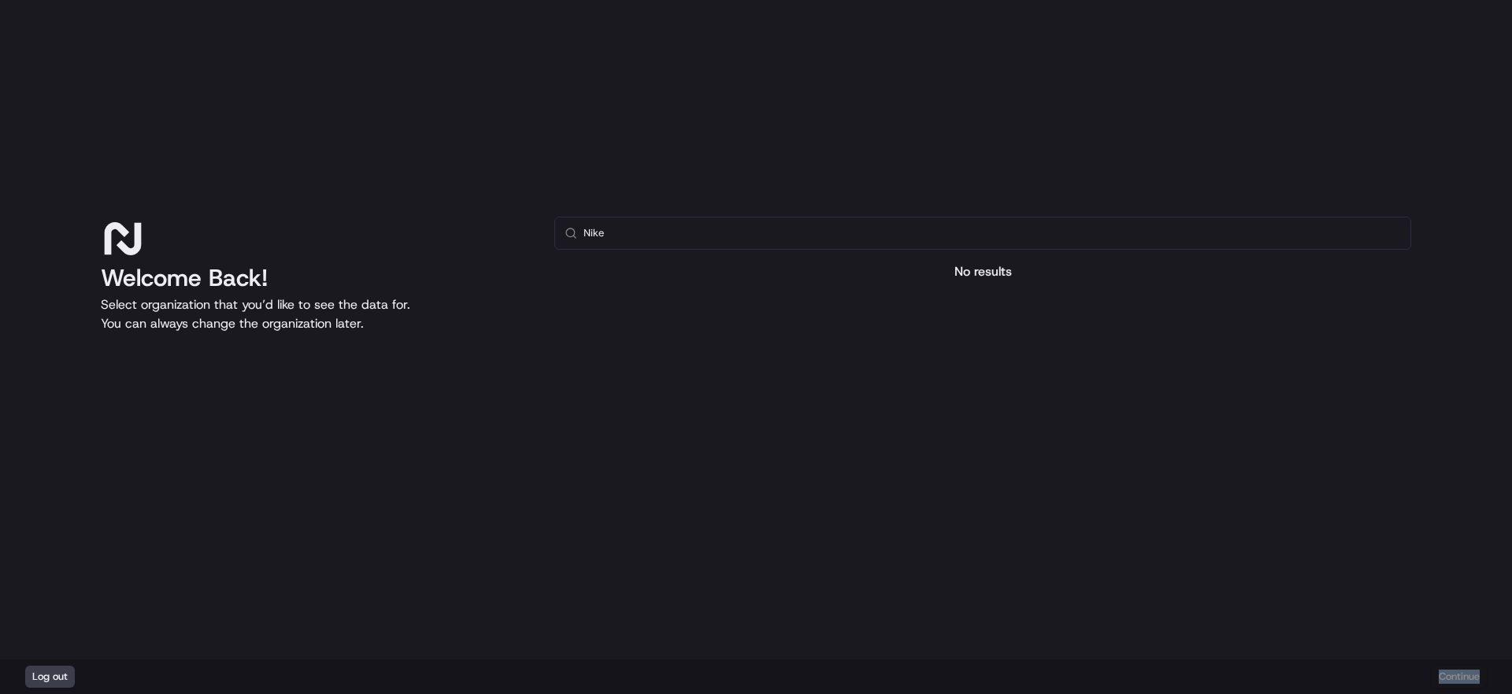
click at [1461, 678] on div "Log out Continue" at bounding box center [756, 676] width 1512 height 35
click at [1461, 677] on div "Log out Continue" at bounding box center [756, 676] width 1512 height 35
click at [795, 220] on input "Nike" at bounding box center [991, 232] width 817 height 31
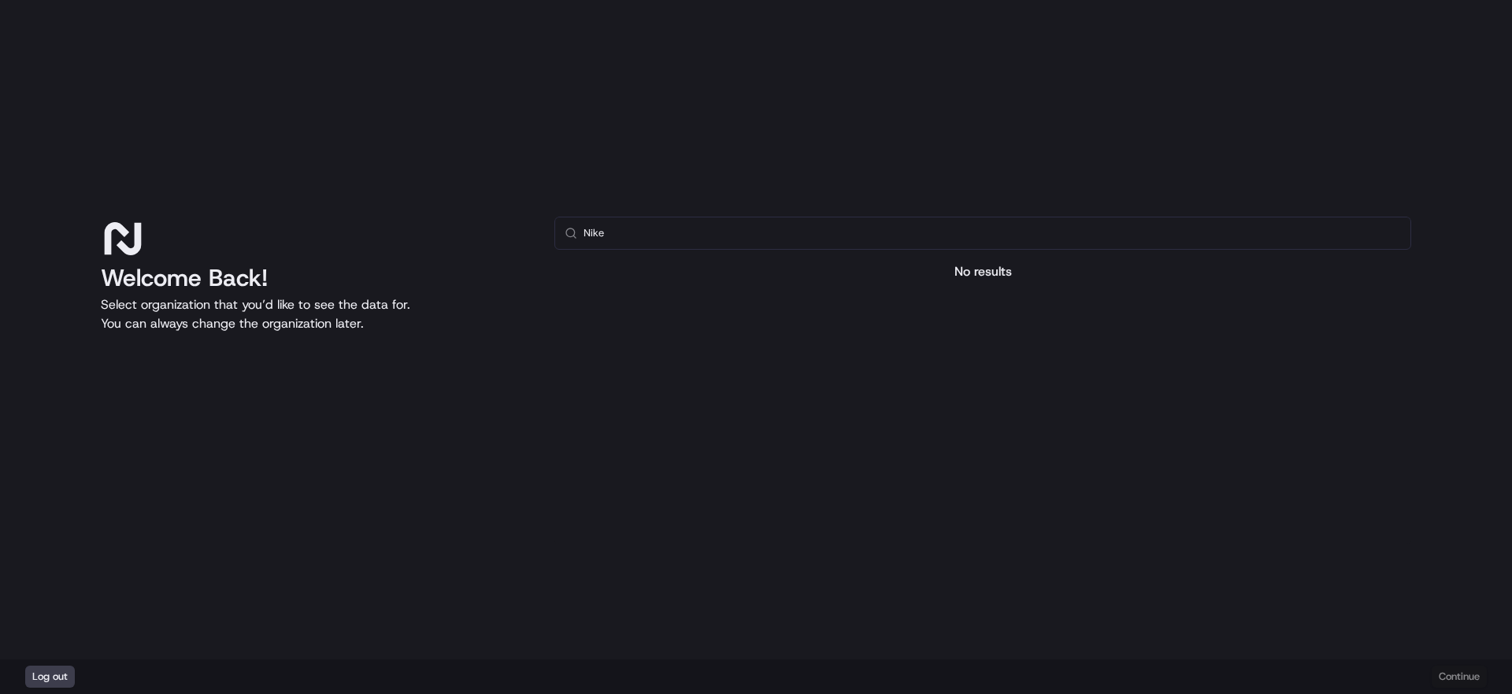
click at [795, 220] on input "Nike" at bounding box center [991, 232] width 817 height 31
